Goal: Task Accomplishment & Management: Manage account settings

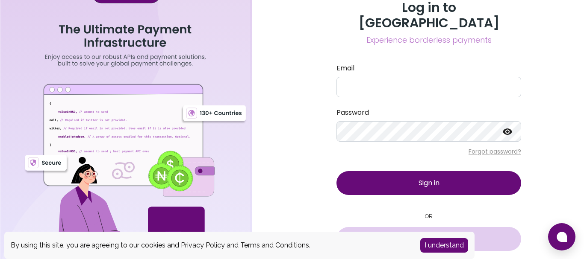
click at [435, 234] on span "Sign in with Google" at bounding box center [434, 239] width 59 height 10
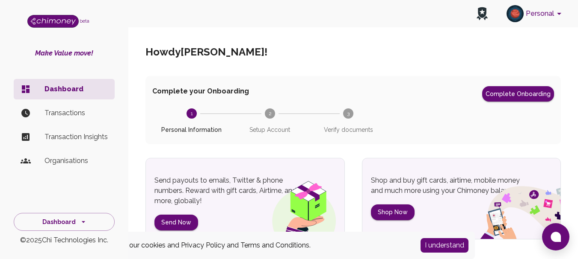
click at [79, 120] on li "Transactions" at bounding box center [64, 113] width 101 height 21
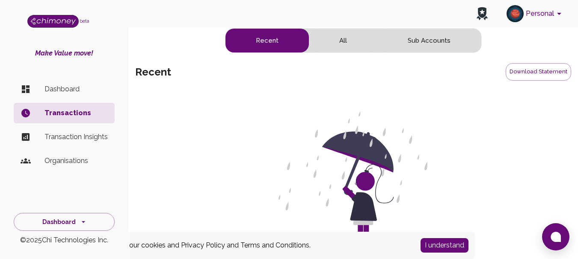
click at [66, 135] on p "Transaction Insights" at bounding box center [75, 137] width 63 height 10
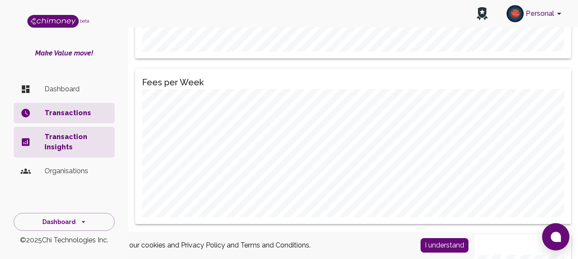
scroll to position [399, 0]
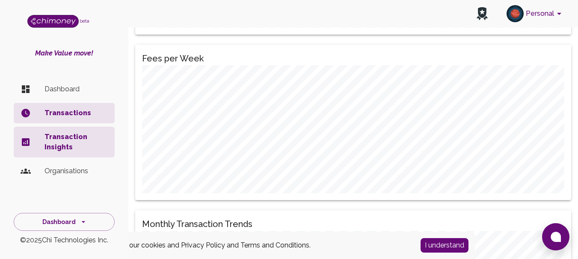
click at [53, 173] on p "Organisations" at bounding box center [75, 171] width 63 height 10
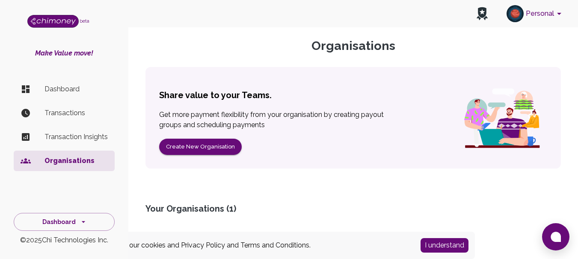
scroll to position [75, 0]
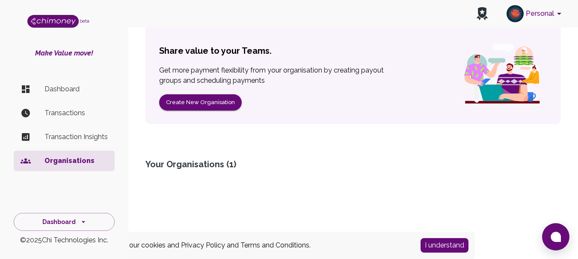
click at [58, 87] on p "Dashboard" at bounding box center [75, 89] width 63 height 10
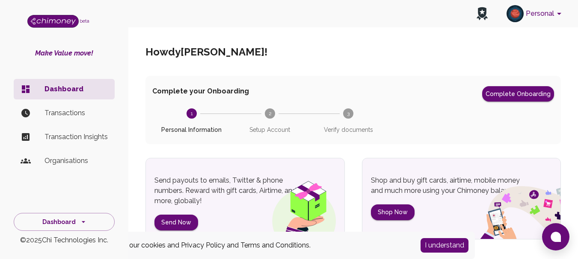
click at [555, 10] on icon "account of current user" at bounding box center [559, 14] width 10 height 10
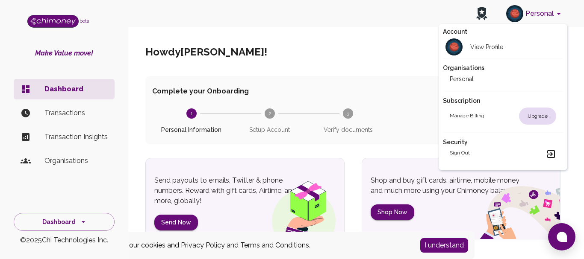
click at [388, 44] on div at bounding box center [292, 129] width 584 height 259
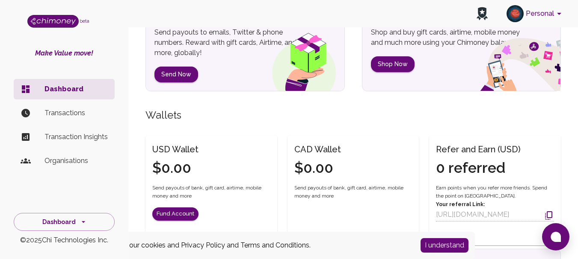
scroll to position [156, 0]
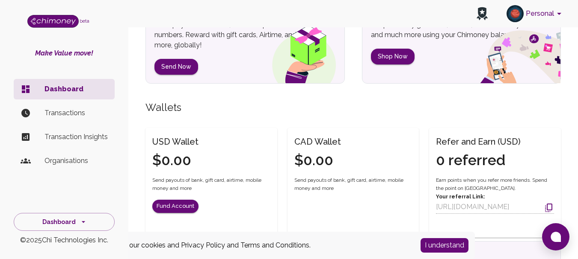
click at [59, 112] on p "Transactions" at bounding box center [75, 113] width 63 height 10
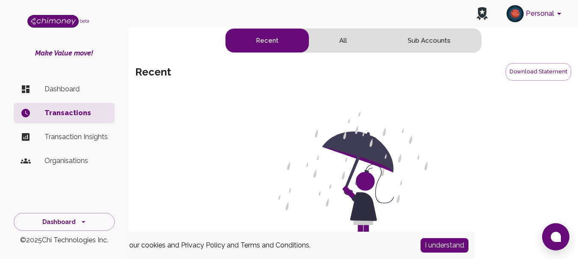
scroll to position [29, 0]
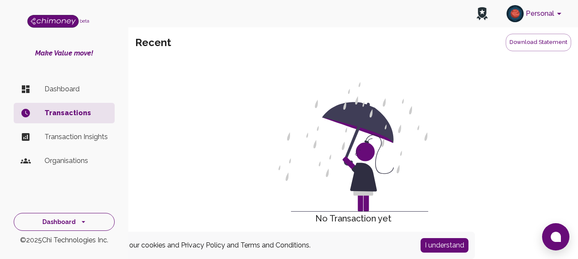
click at [75, 222] on button "Dashboard" at bounding box center [64, 222] width 101 height 18
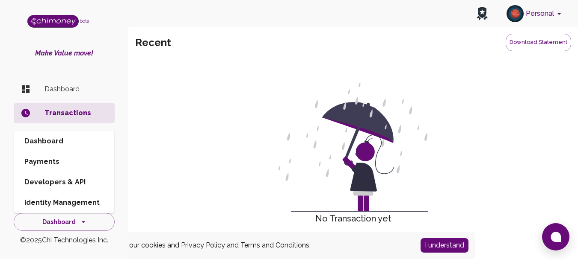
click at [235, 93] on div "No Transaction yet Send Chimoney" at bounding box center [353, 157] width 436 height 191
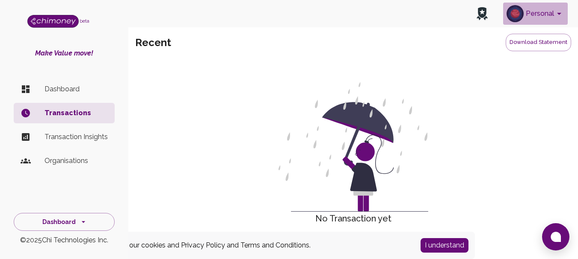
click at [539, 18] on button "Personal" at bounding box center [535, 14] width 65 height 22
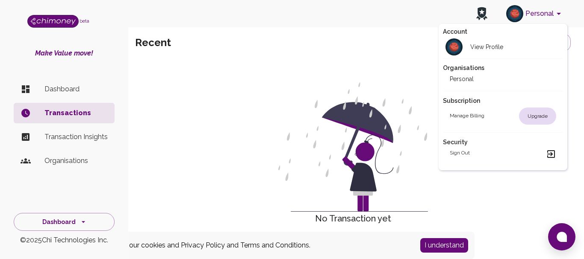
click at [297, 69] on div at bounding box center [292, 129] width 584 height 259
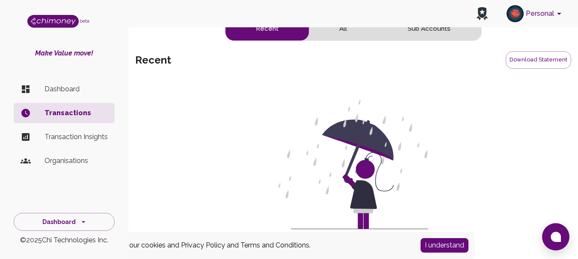
scroll to position [0, 0]
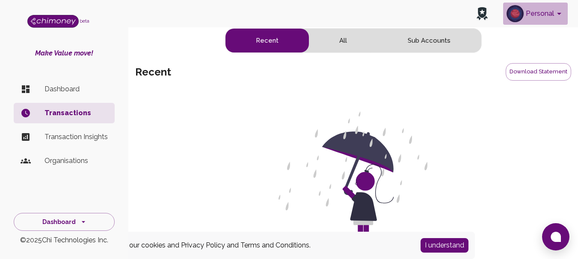
click at [557, 13] on icon "account of current user" at bounding box center [559, 14] width 4 height 2
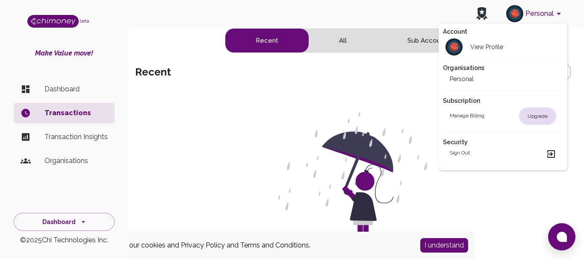
click at [488, 142] on h2 "Security" at bounding box center [503, 142] width 120 height 9
click at [478, 159] on div "Sign out" at bounding box center [503, 154] width 106 height 10
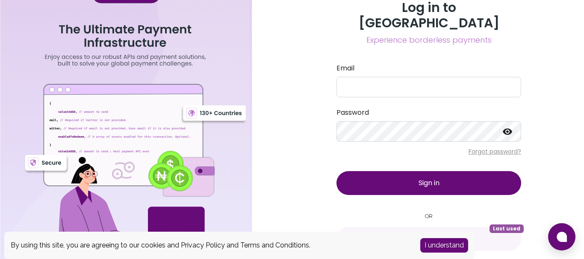
click at [554, 164] on div "Log in to Chimoney Experience borderless payments Email Password Forgot passwor…" at bounding box center [429, 135] width 310 height 271
